Goal: Information Seeking & Learning: Check status

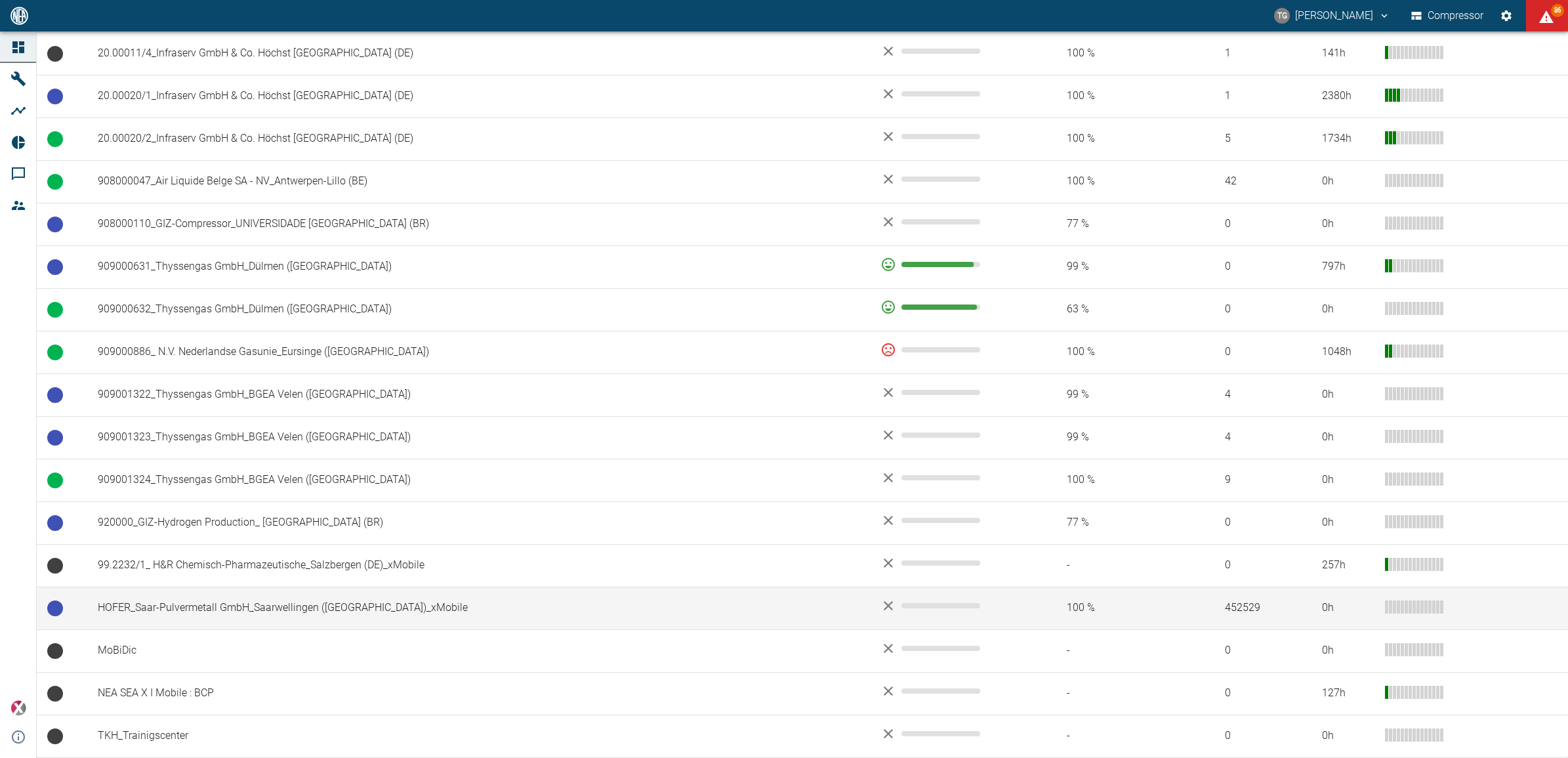
scroll to position [807, 0]
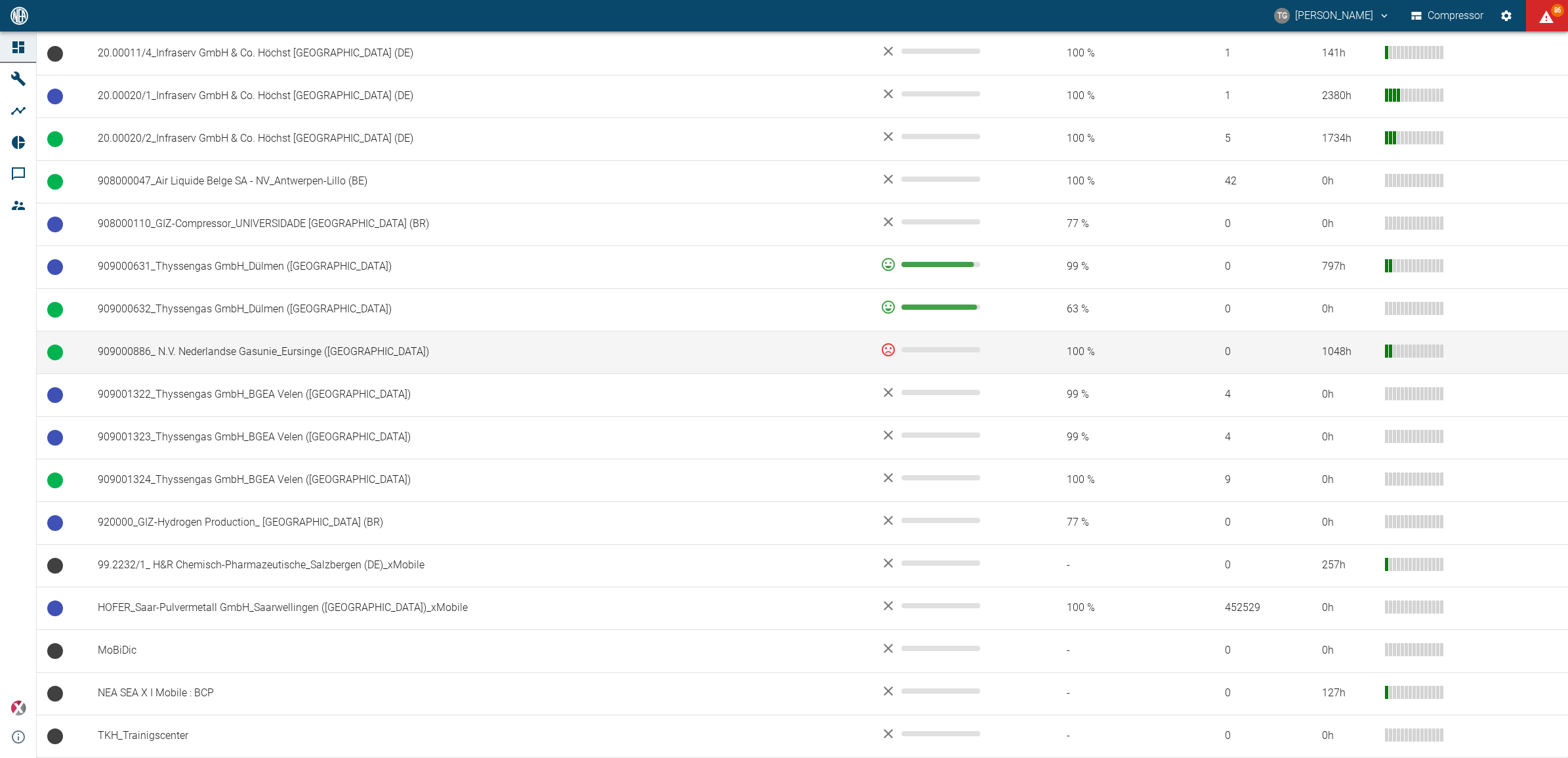
click at [248, 357] on td "909000886_ N.V. Nederlandse Gasunie_Eursinge ([GEOGRAPHIC_DATA])" at bounding box center [478, 352] width 783 height 43
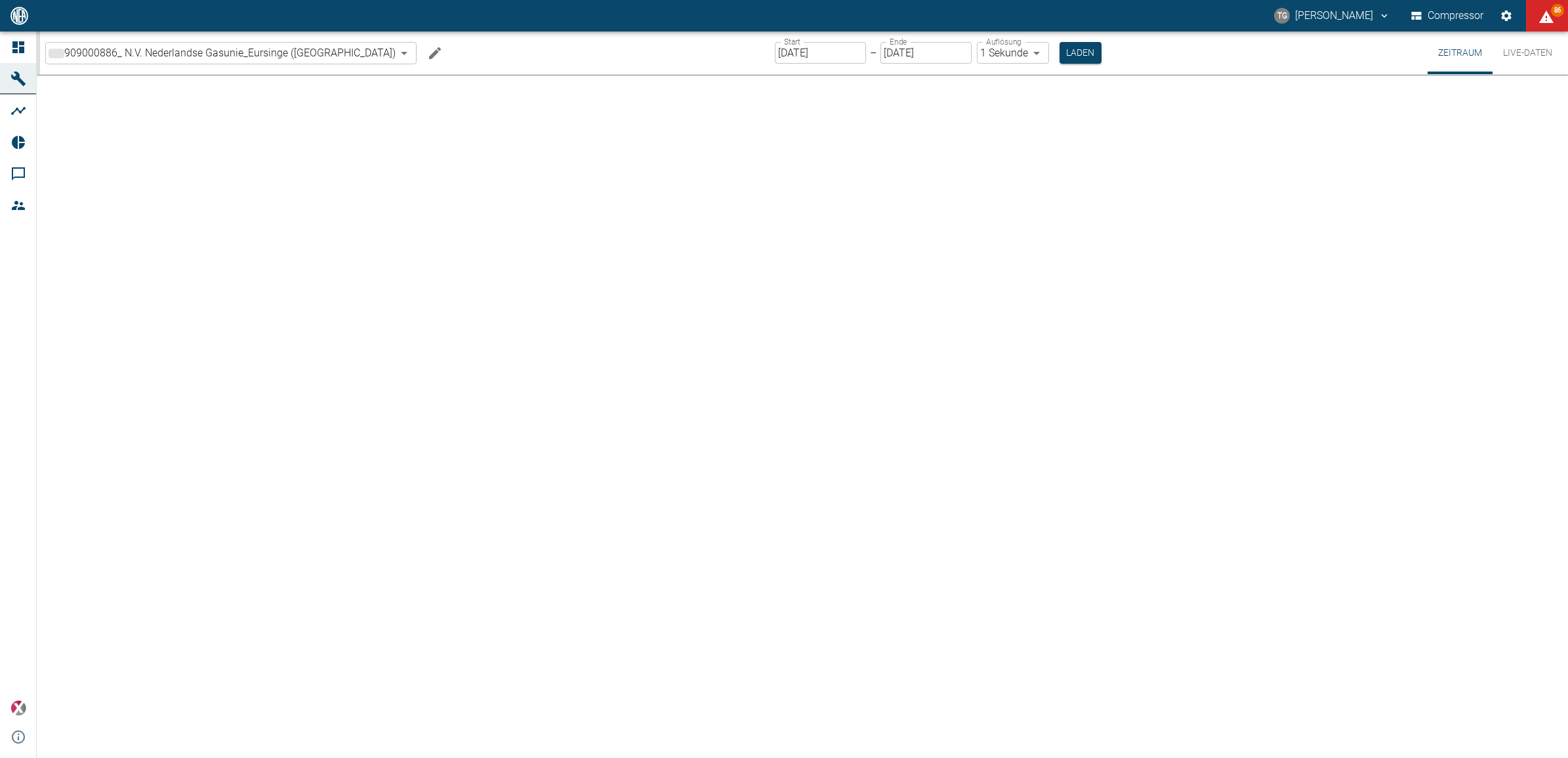
type input "2min"
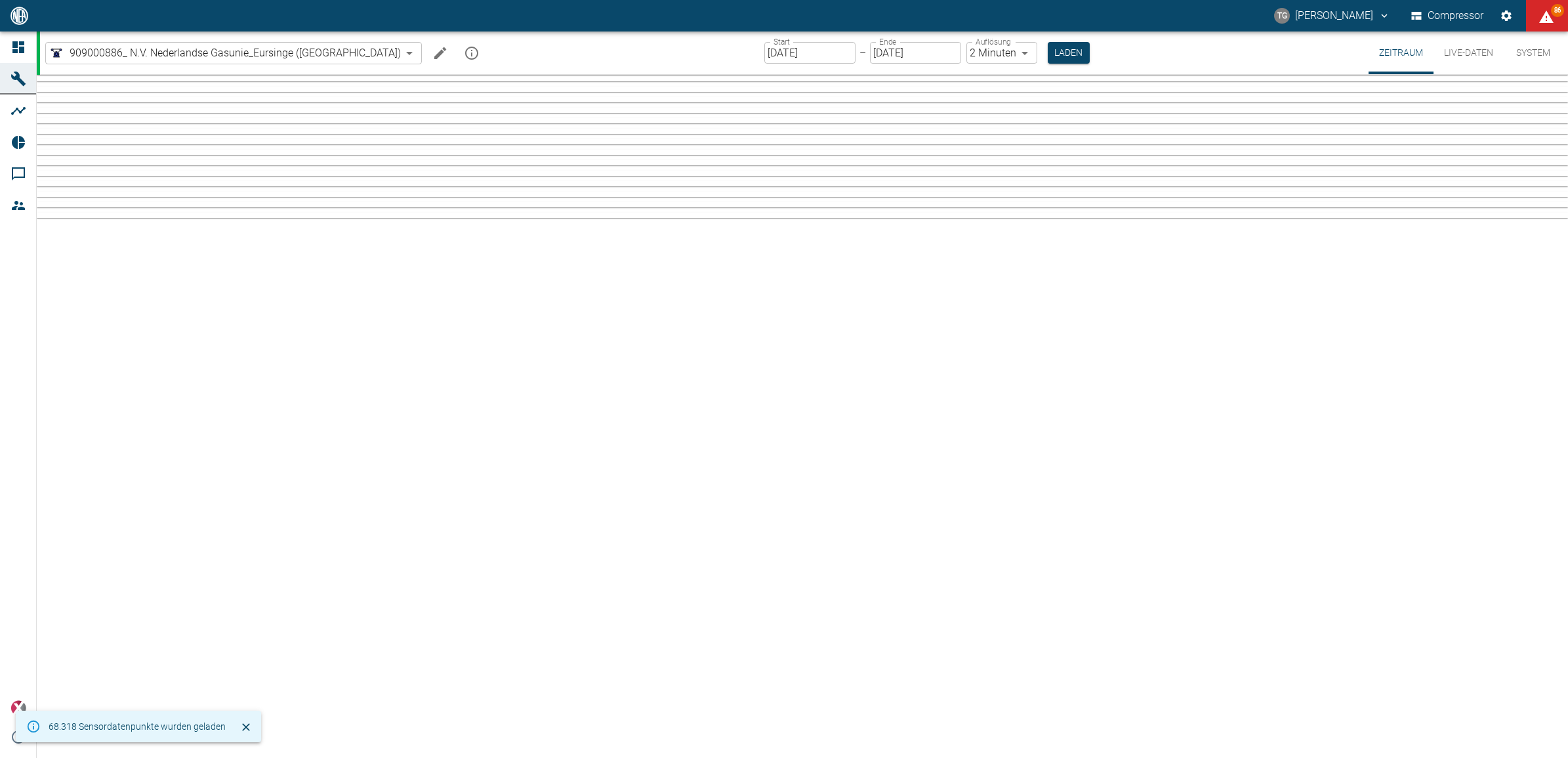
click at [1468, 57] on button "Live-Daten" at bounding box center [1468, 53] width 70 height 43
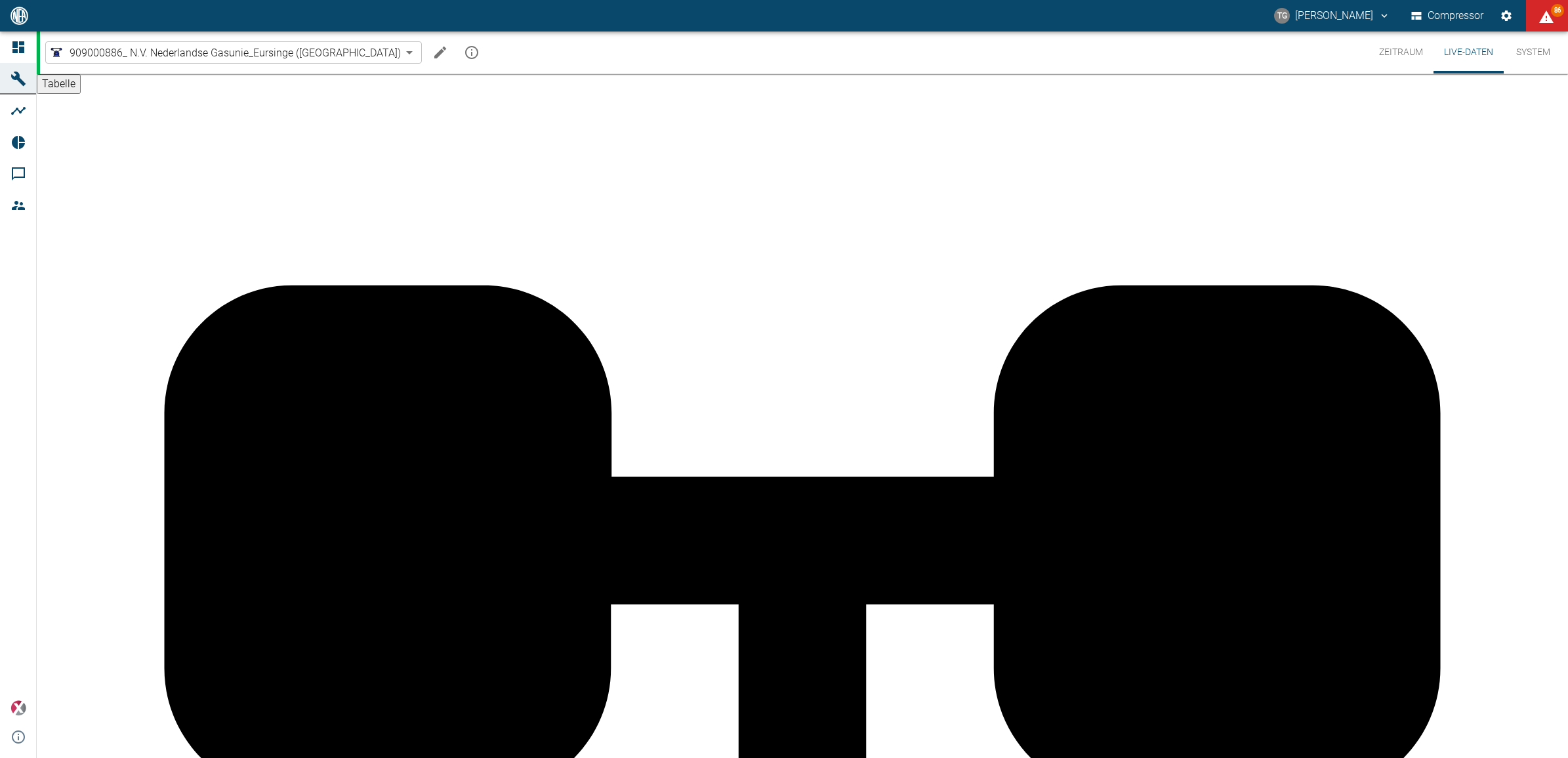
scroll to position [1901, 0]
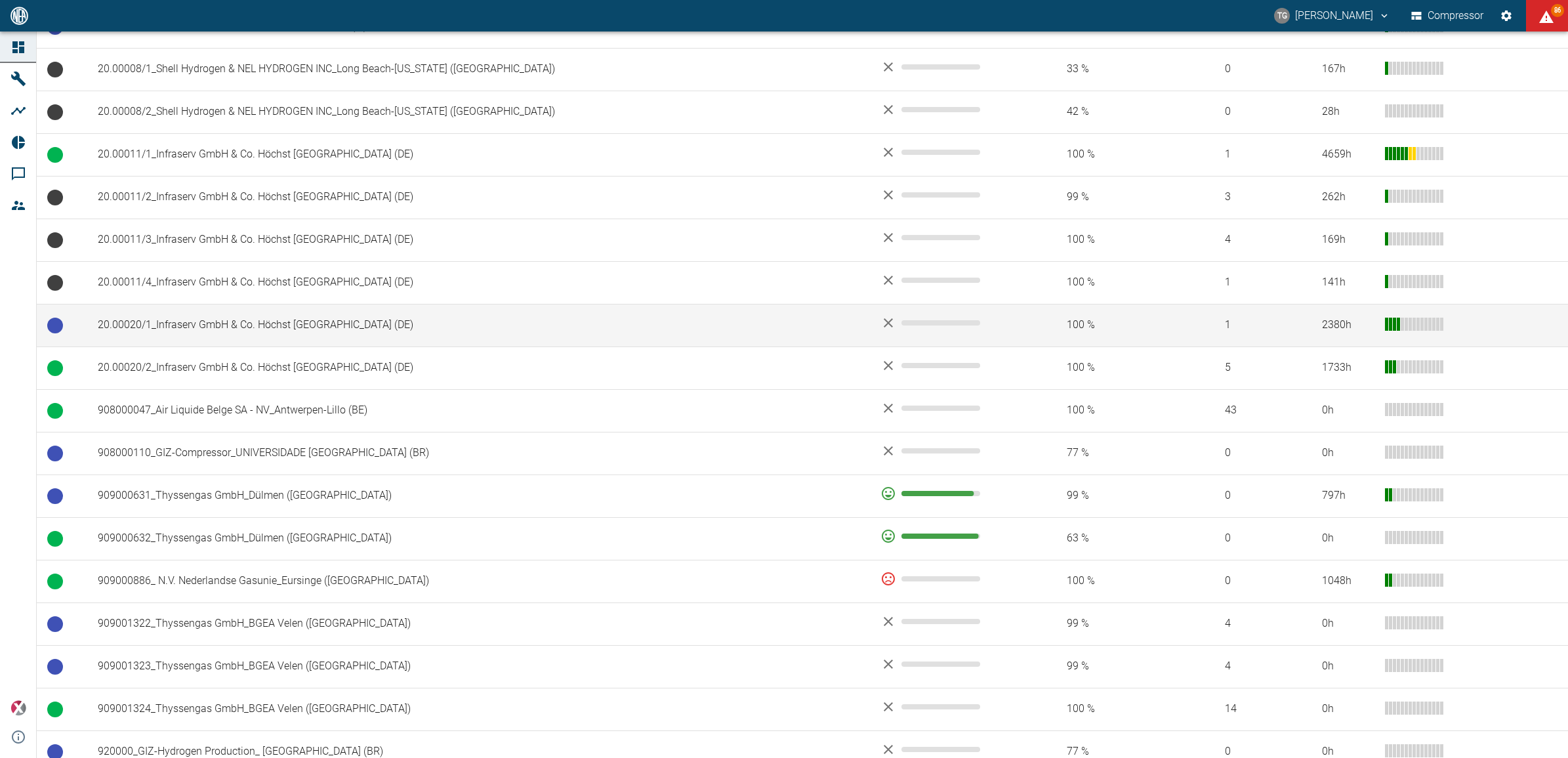
scroll to position [807, 0]
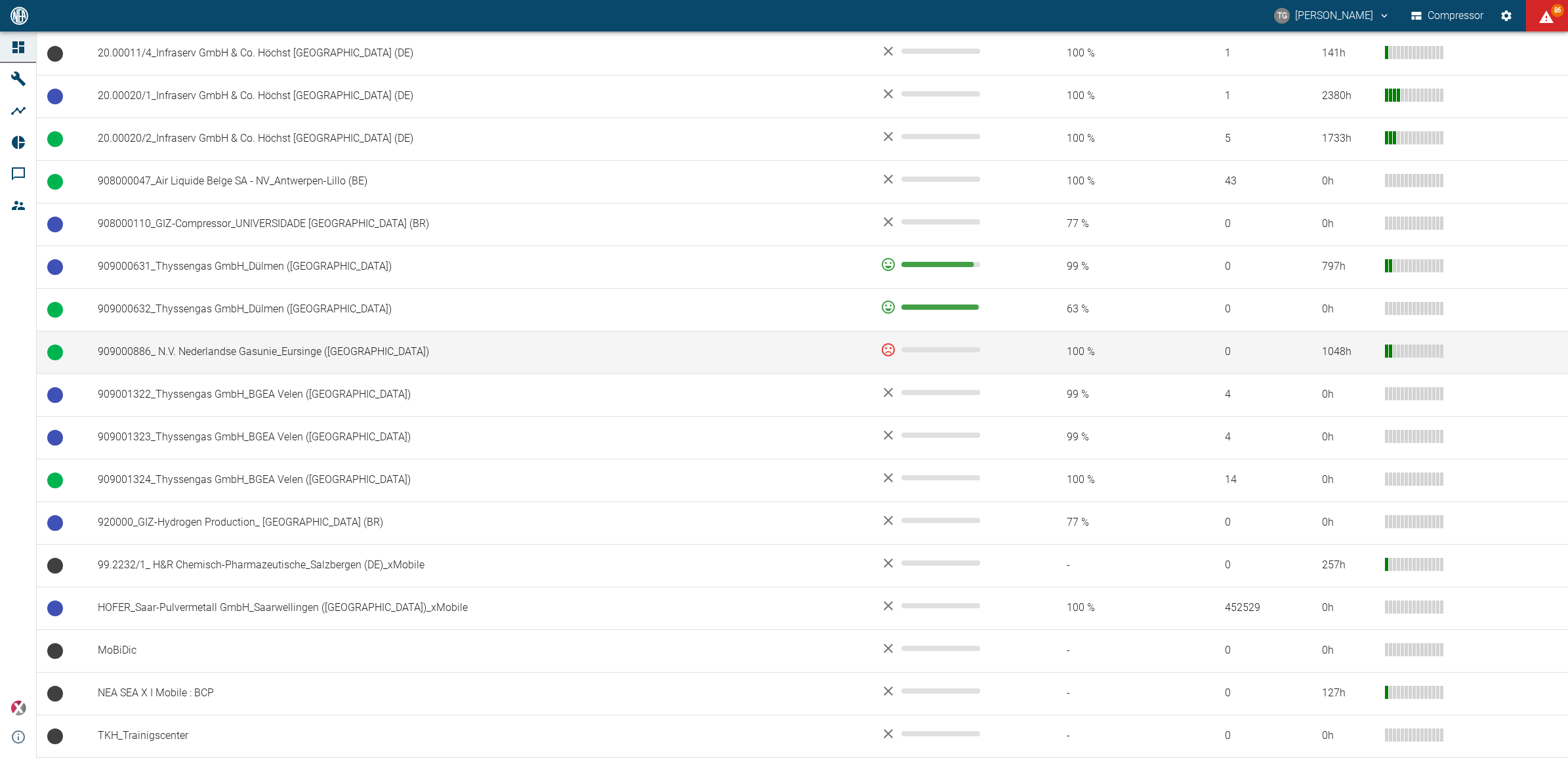
click at [186, 352] on td "909000886_ N.V. Nederlandse Gasunie_Eursinge ([GEOGRAPHIC_DATA])" at bounding box center [478, 352] width 783 height 43
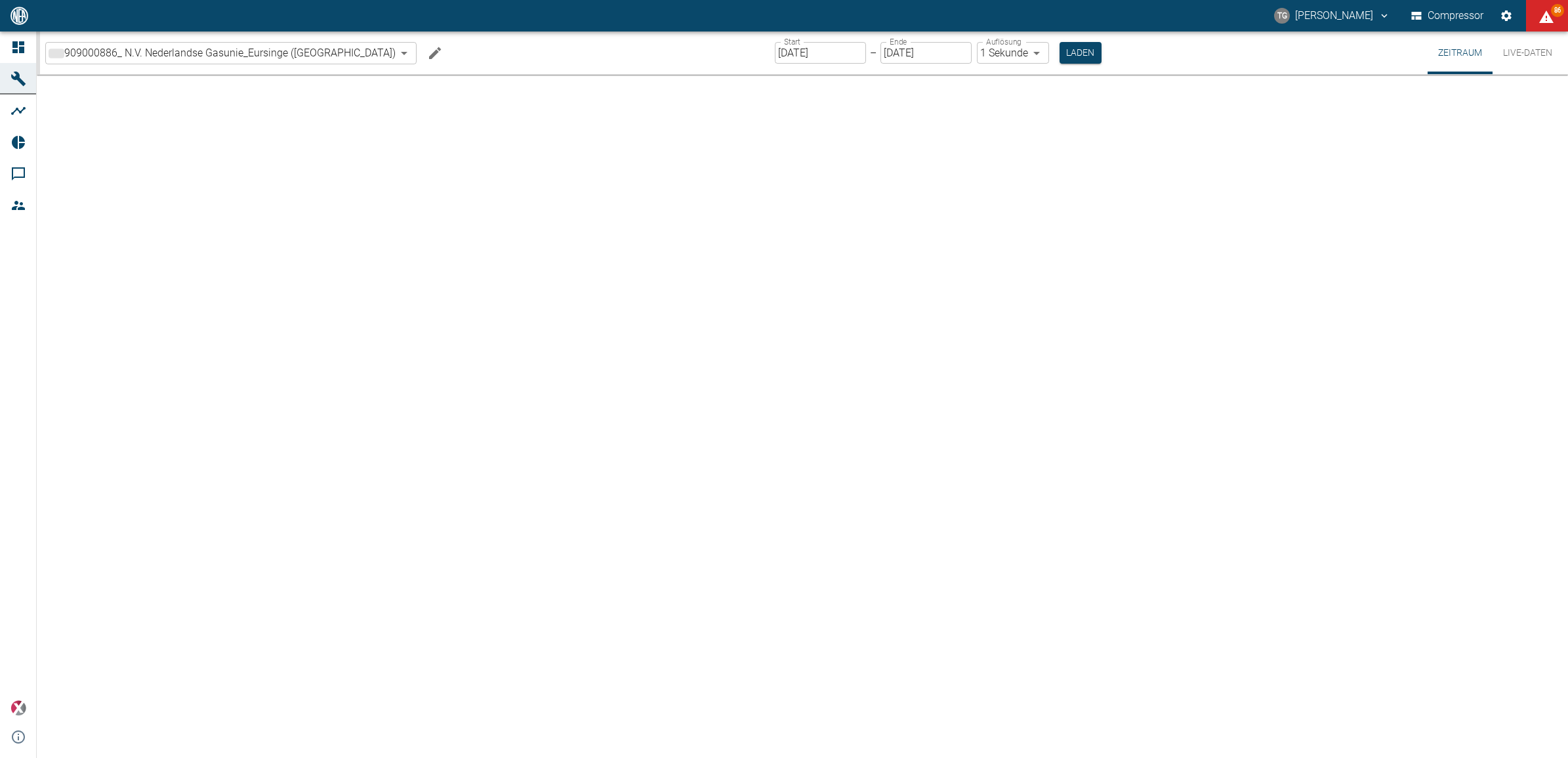
type input "2min"
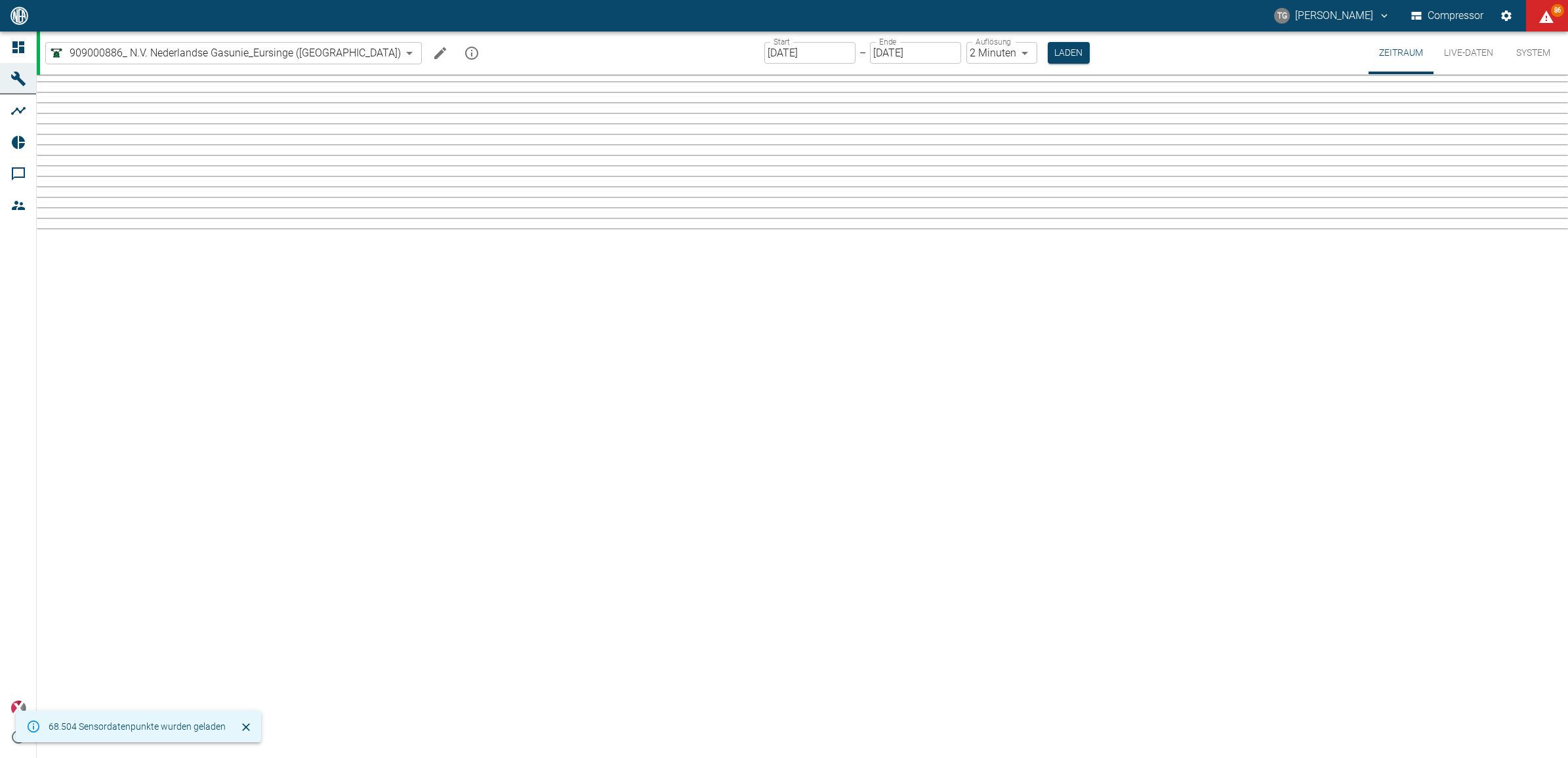
click at [1471, 54] on button "Live-Daten" at bounding box center [1468, 53] width 70 height 43
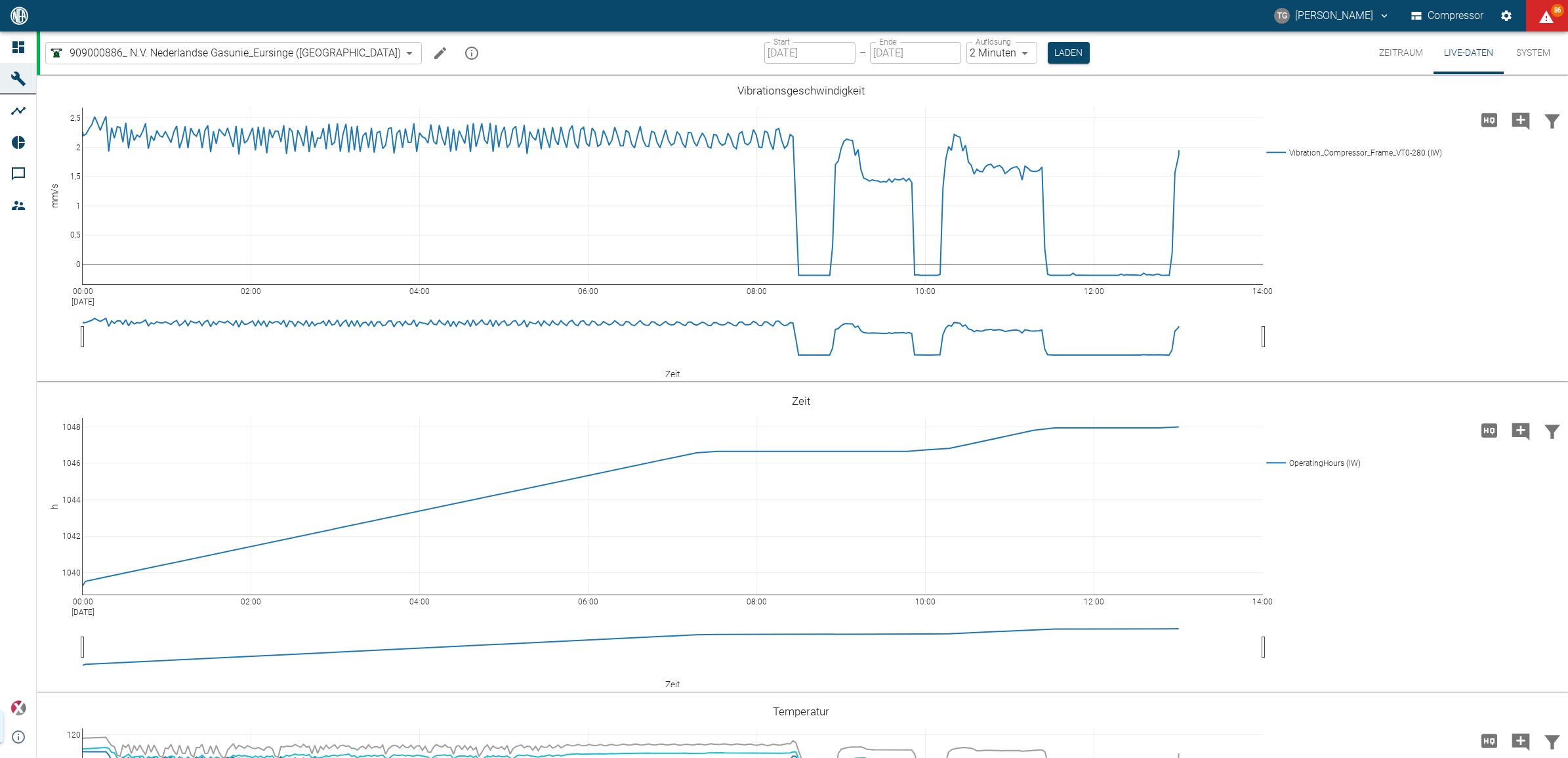
click at [1456, 44] on button "Live-Daten" at bounding box center [1468, 53] width 70 height 43
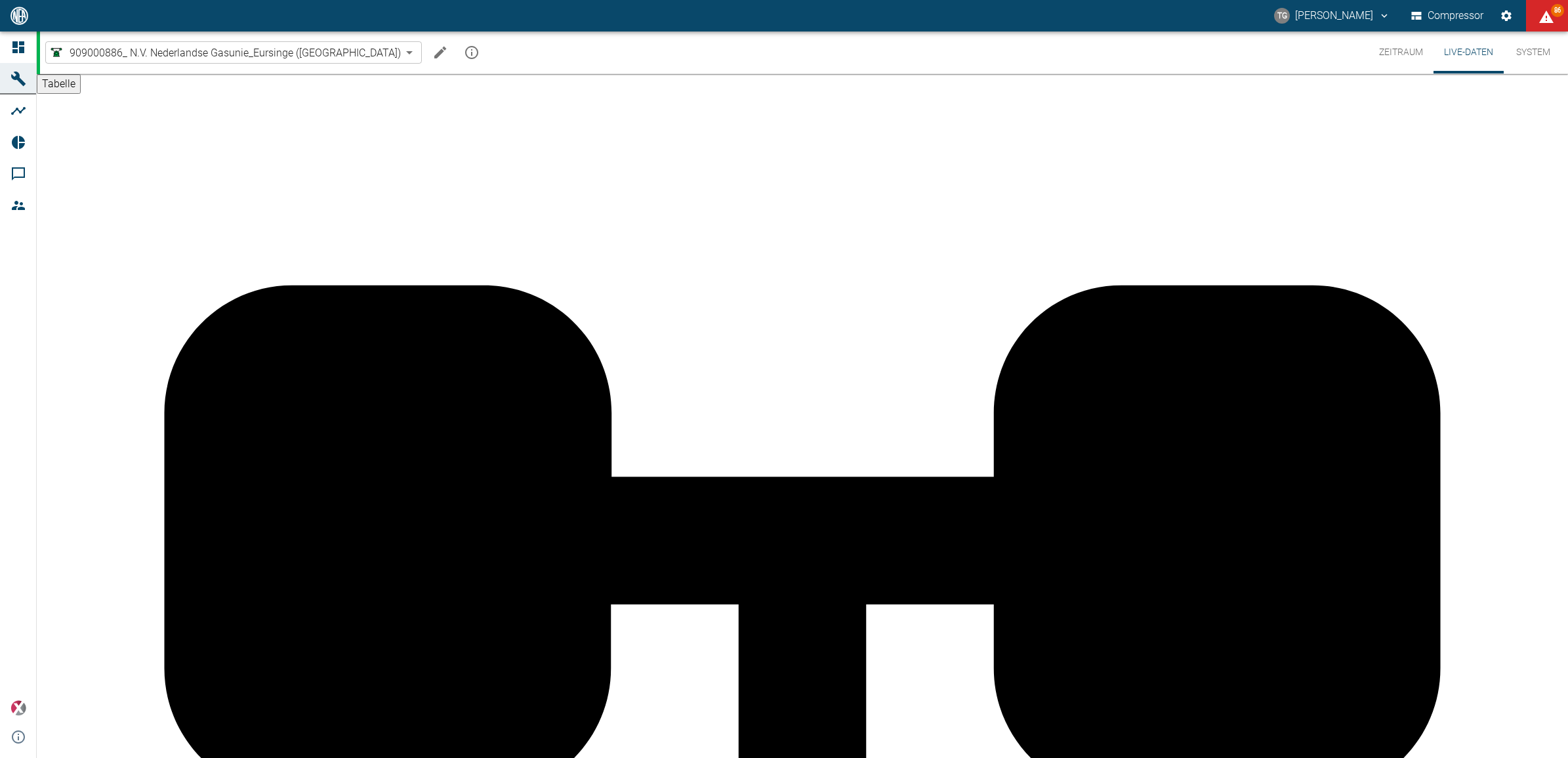
scroll to position [410, 0]
click at [434, 54] on icon "Machine bearbeiten" at bounding box center [440, 53] width 12 height 12
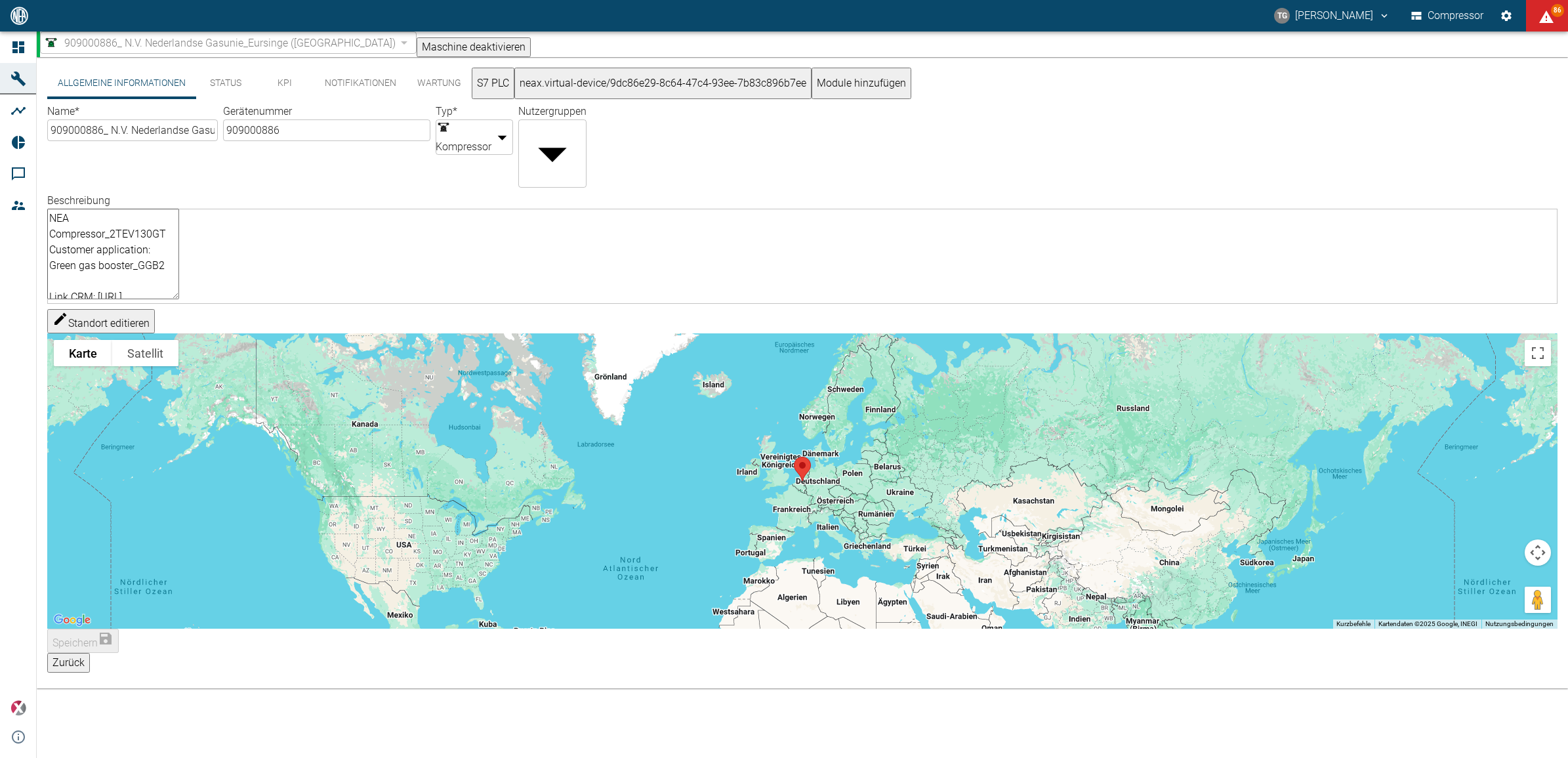
click at [348, 94] on button "Notifikationen" at bounding box center [360, 84] width 93 height 32
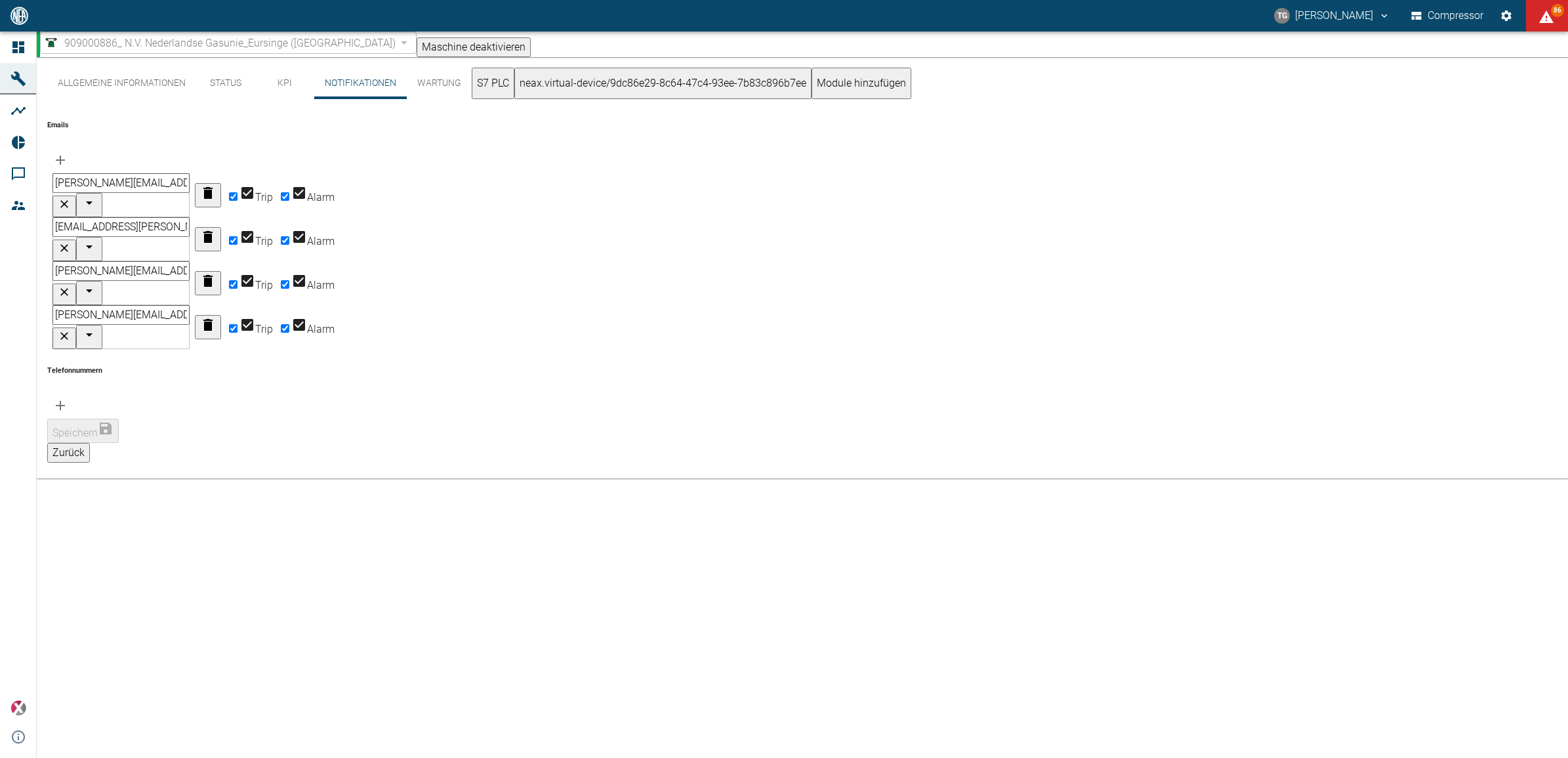
click at [145, 96] on button "Allgemeine Informationen" at bounding box center [121, 84] width 149 height 32
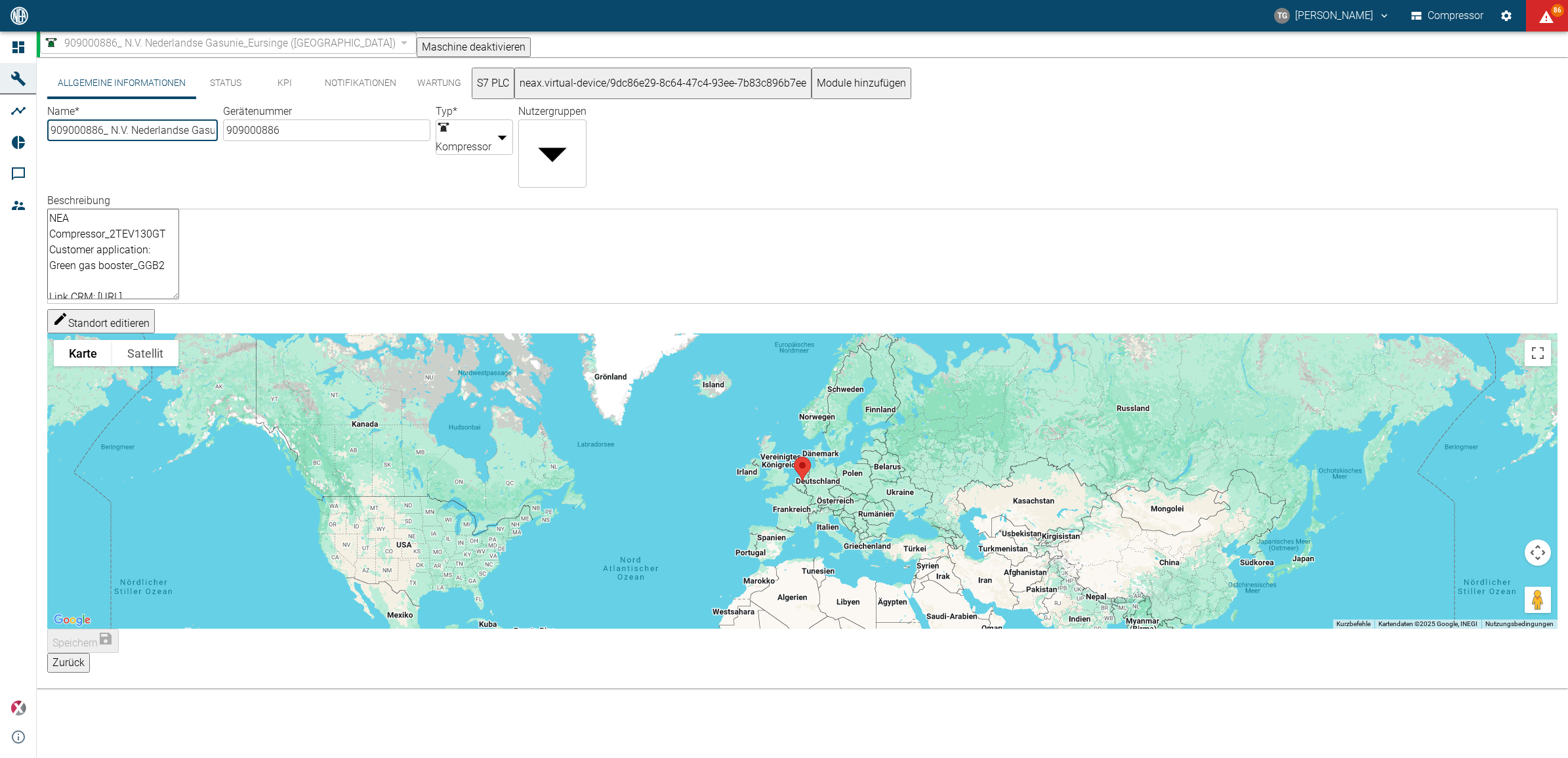
scroll to position [82, 0]
click at [180, 285] on textarea "NEA Compressor_2TEV130GT Customer application: Green gas booster_GGB2 Link CRM:…" at bounding box center [113, 253] width 132 height 91
click at [90, 663] on button "Zurück" at bounding box center [68, 662] width 43 height 20
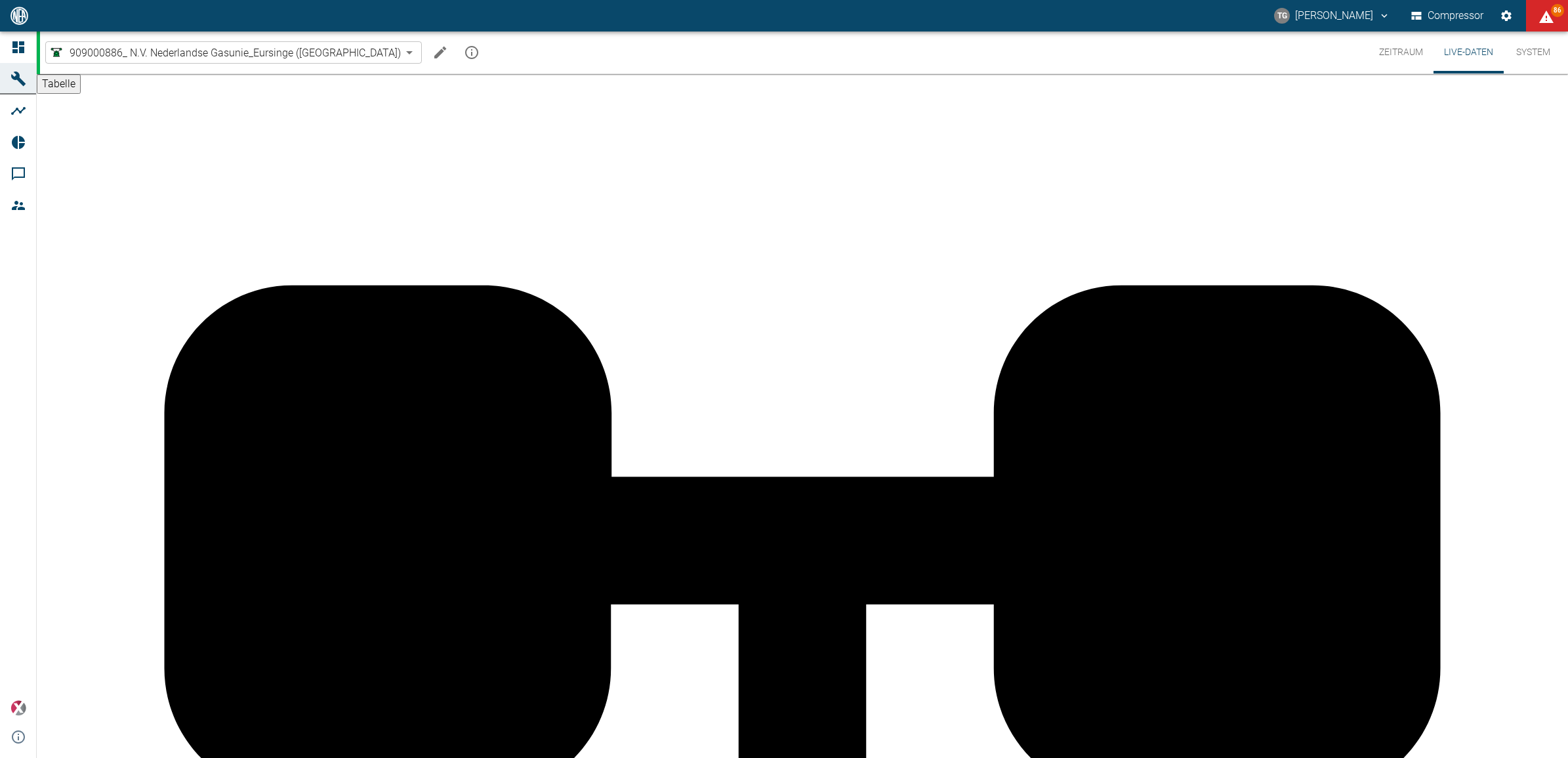
click at [464, 57] on icon "mission info" at bounding box center [472, 53] width 16 height 16
